Goal: Entertainment & Leisure: Consume media (video, audio)

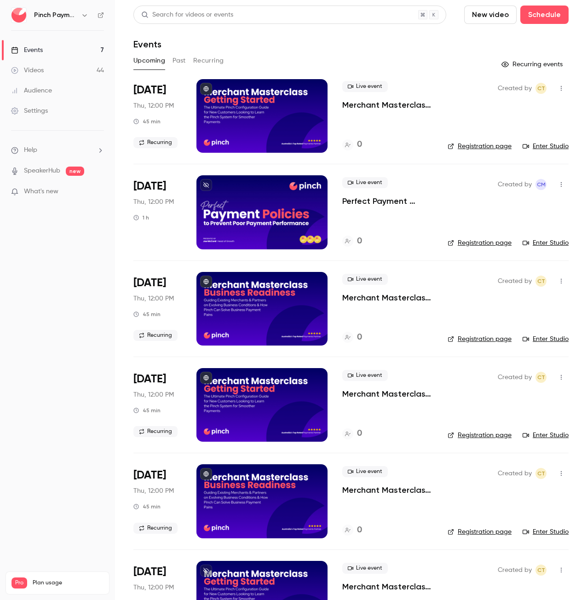
drag, startPoint x: 0, startPoint y: 0, endPoint x: 70, endPoint y: 52, distance: 87.2
click at [70, 52] on link "Events 7" at bounding box center [57, 50] width 115 height 20
click at [408, 106] on p "Merchant Masterclass - Getting Started with Pinch" at bounding box center [387, 104] width 91 height 11
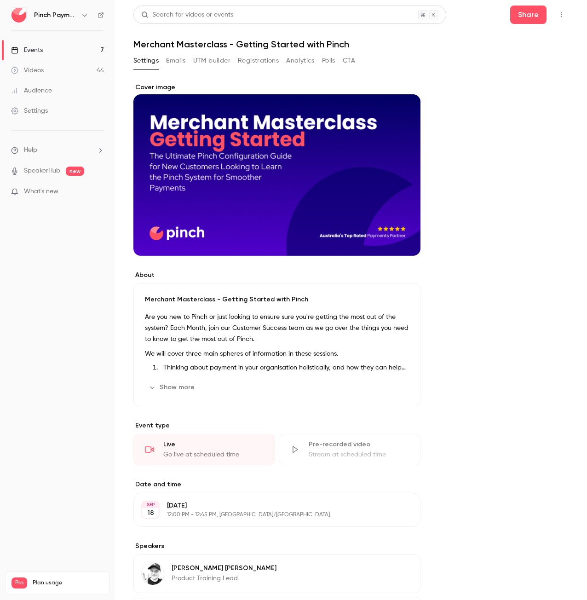
click at [271, 61] on button "Registrations" at bounding box center [258, 60] width 41 height 15
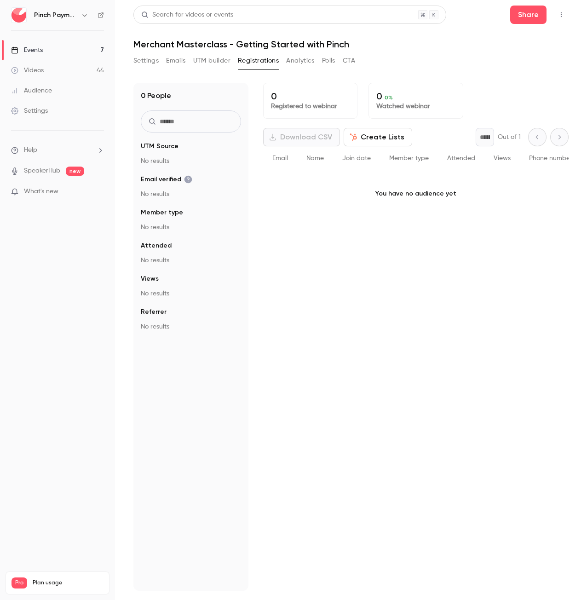
click at [57, 193] on span "What's new" at bounding box center [41, 192] width 35 height 10
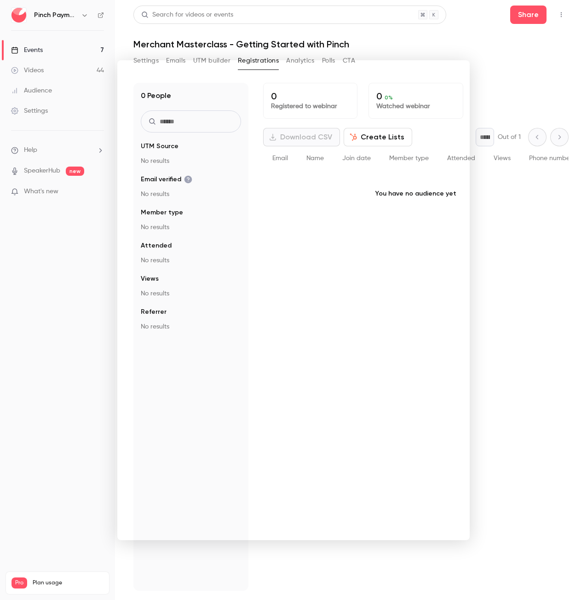
click at [483, 70] on div at bounding box center [293, 300] width 587 height 600
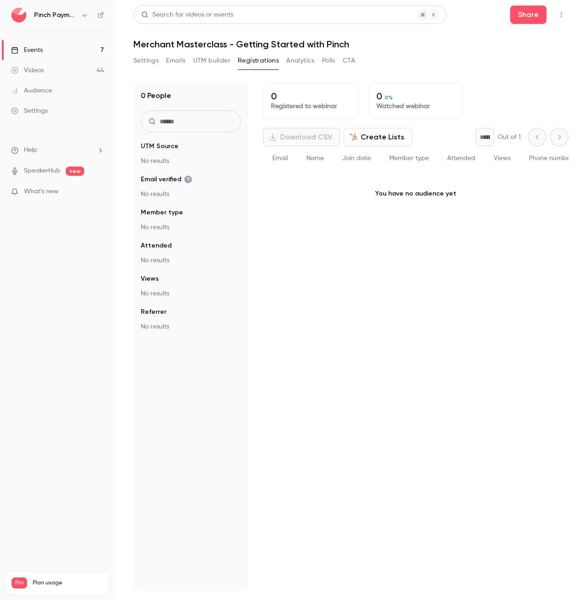
click at [70, 47] on link "Events 7" at bounding box center [57, 50] width 115 height 20
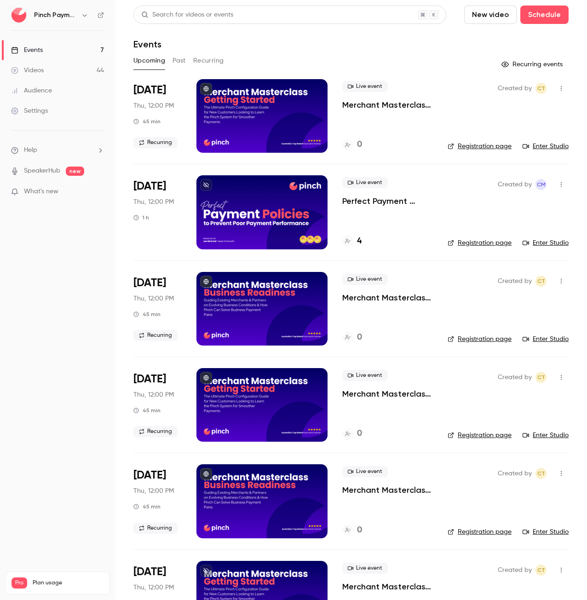
click at [183, 59] on button "Past" at bounding box center [179, 60] width 13 height 15
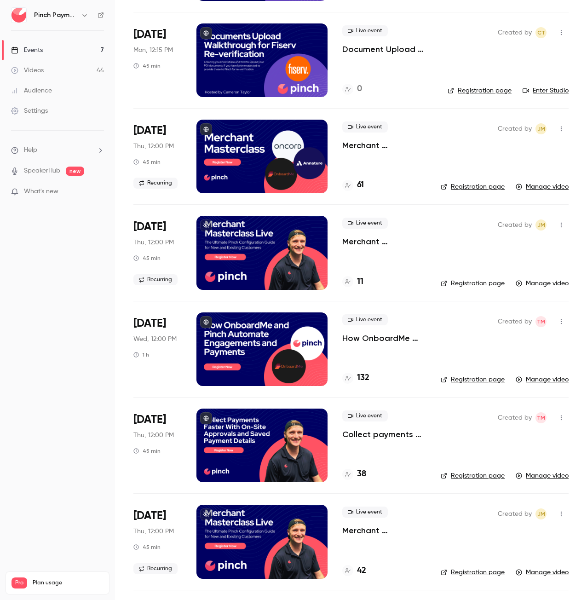
scroll to position [967, 0]
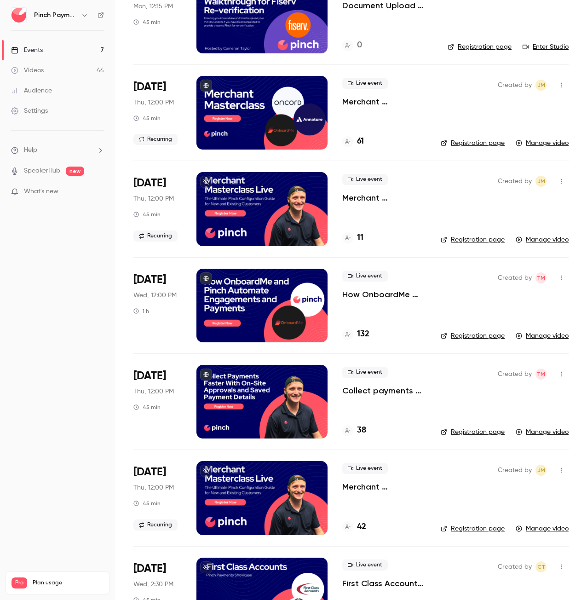
click at [277, 125] on div at bounding box center [262, 113] width 131 height 74
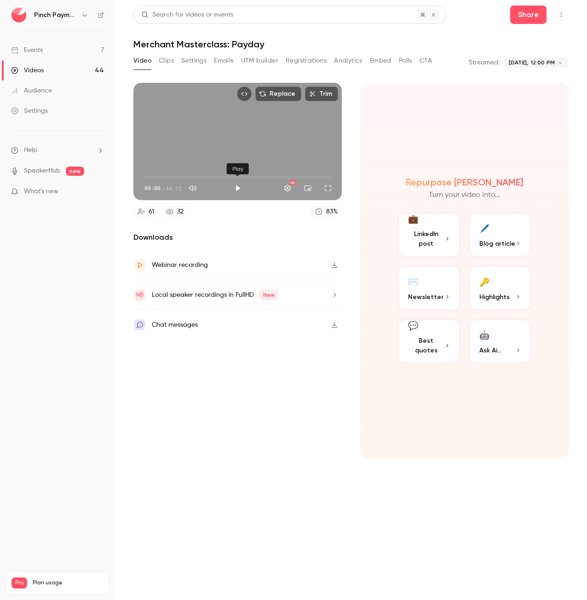
click at [235, 187] on button "Play" at bounding box center [238, 188] width 18 height 18
click at [327, 183] on button "Full screen" at bounding box center [328, 188] width 18 height 18
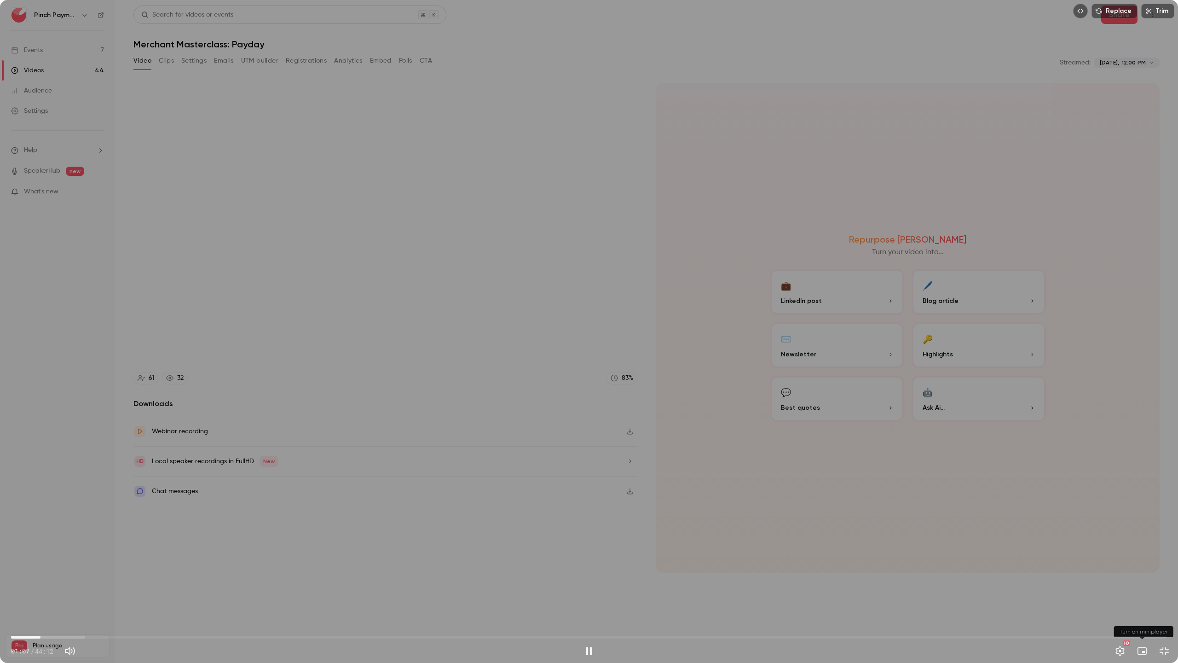
click at [587, 600] on button "Turn on miniplayer" at bounding box center [1142, 651] width 18 height 18
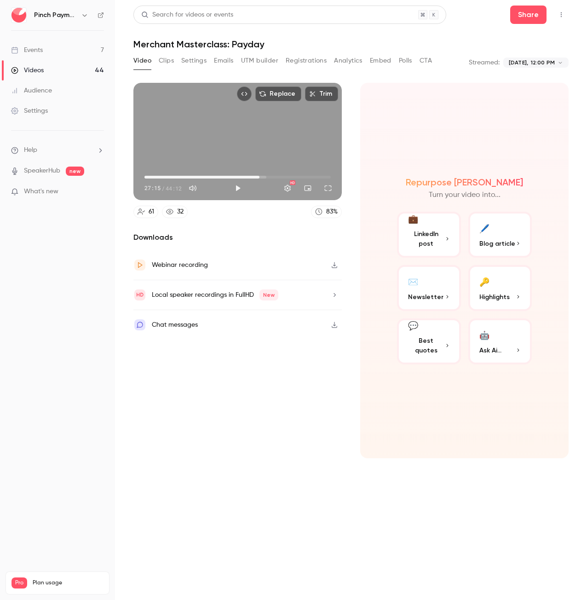
click at [220, 293] on div "Local speaker recordings in FullHD New" at bounding box center [215, 295] width 127 height 11
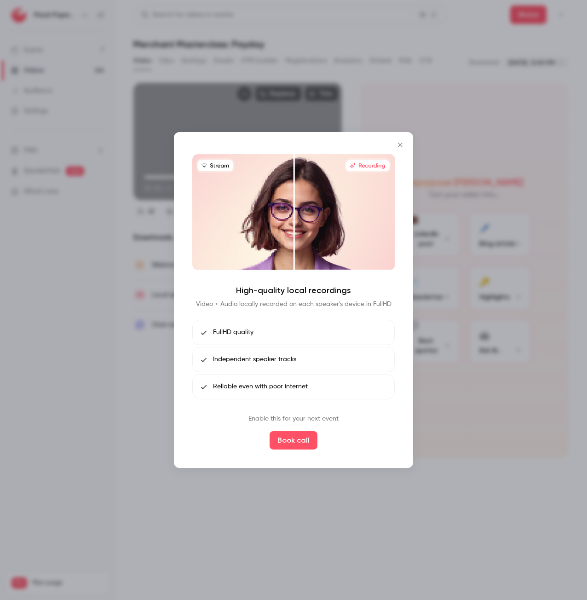
click at [399, 146] on icon "Close" at bounding box center [400, 144] width 11 height 7
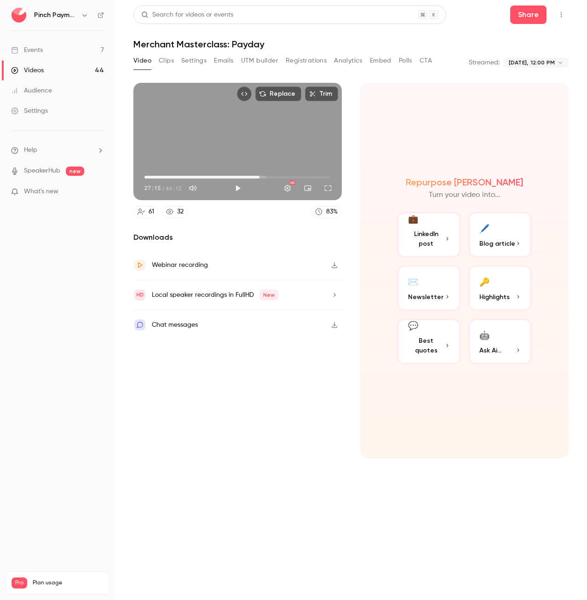
type input "******"
